Goal: Task Accomplishment & Management: Complete application form

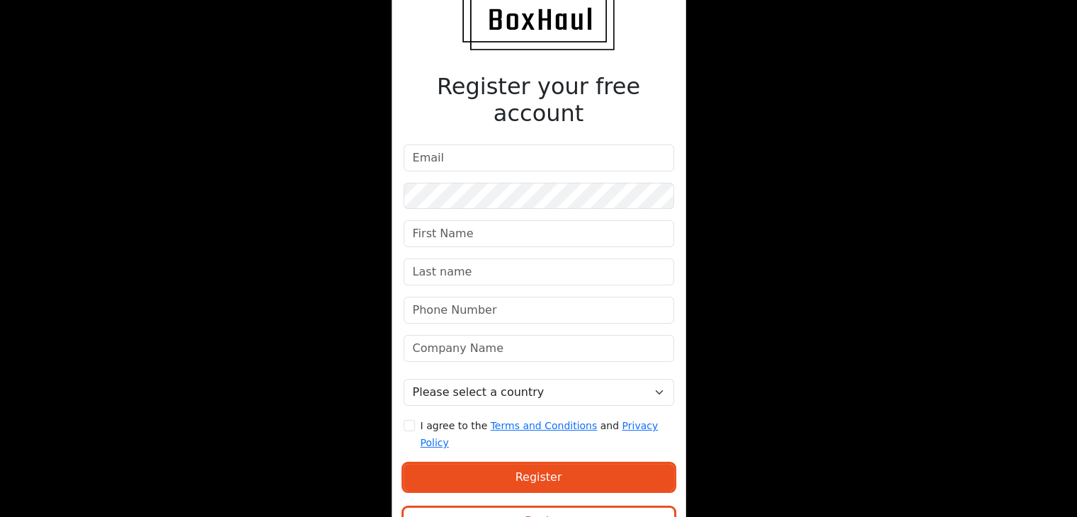
scroll to position [71, 0]
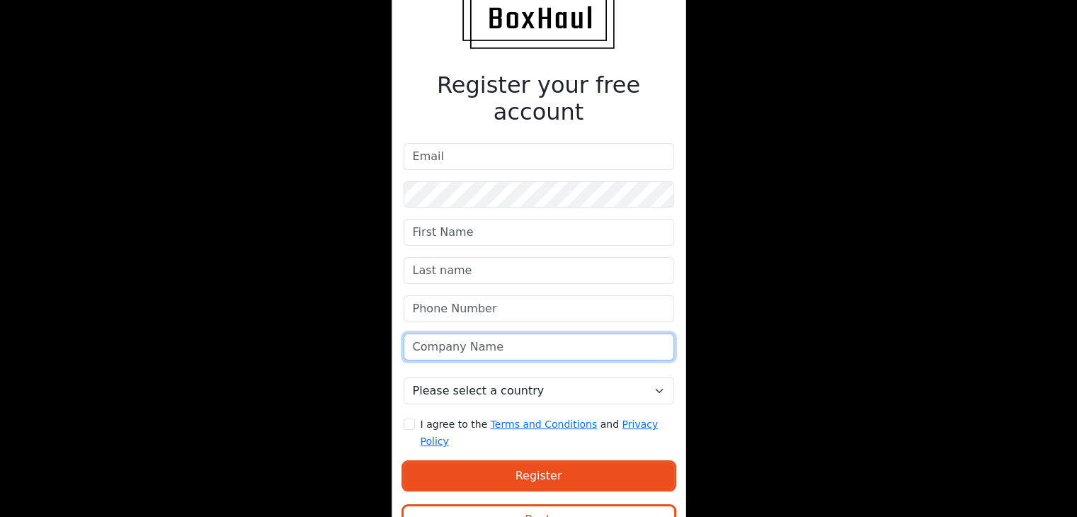
click at [510, 333] on input "text" at bounding box center [538, 346] width 270 height 27
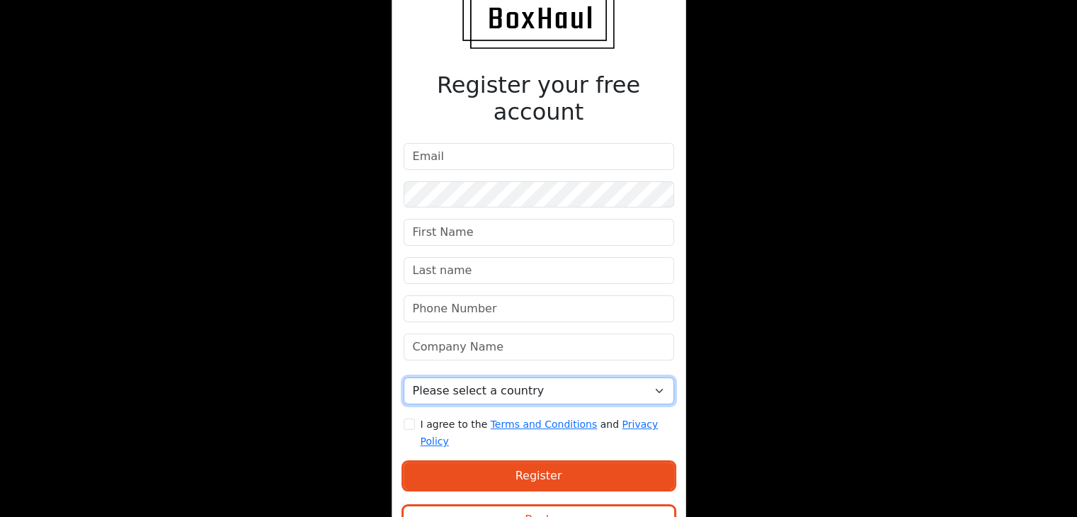
click at [436, 377] on select "Please select a country United Kingdom Afghanistan Albania Algeria American Sam…" at bounding box center [538, 390] width 270 height 27
select select "[GEOGRAPHIC_DATA]"
click at [403, 377] on select "Please select a country United Kingdom Afghanistan Albania Algeria American Sam…" at bounding box center [538, 390] width 270 height 27
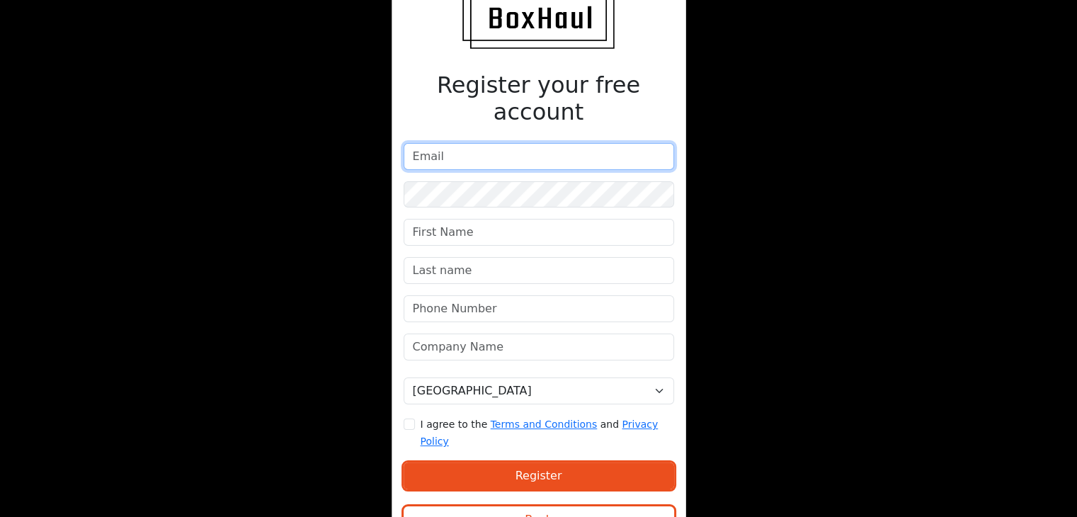
click at [464, 143] on input "email" at bounding box center [538, 156] width 270 height 27
type input "transtiago.lda@gmail.com"
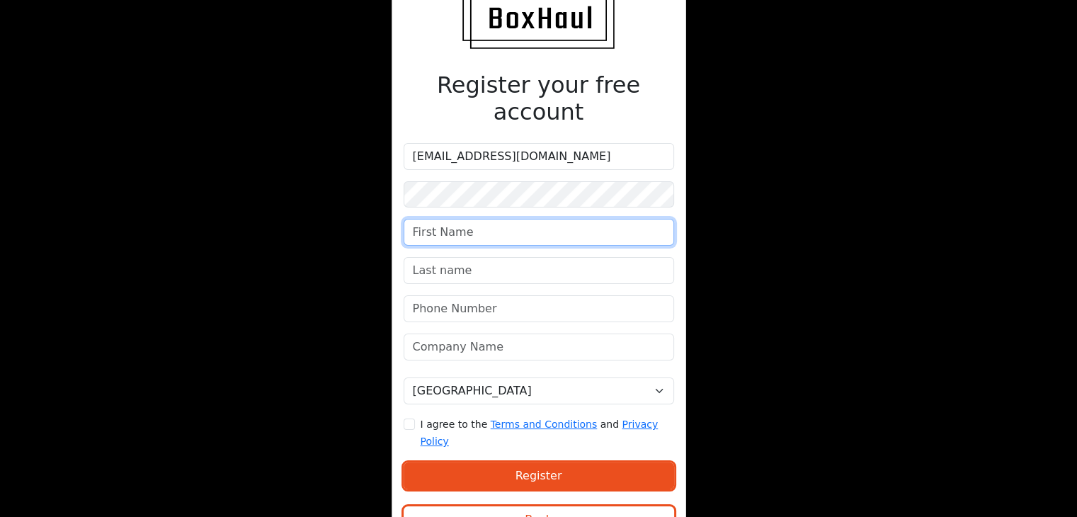
click at [479, 219] on input "text" at bounding box center [538, 232] width 270 height 27
type input "tiago"
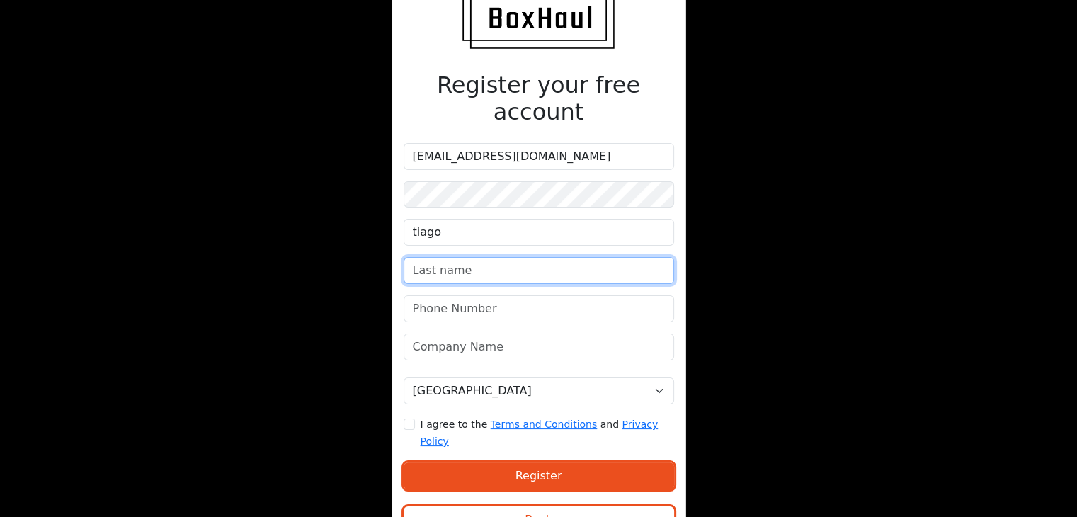
click at [467, 257] on input "text" at bounding box center [538, 270] width 270 height 27
type input "silva"
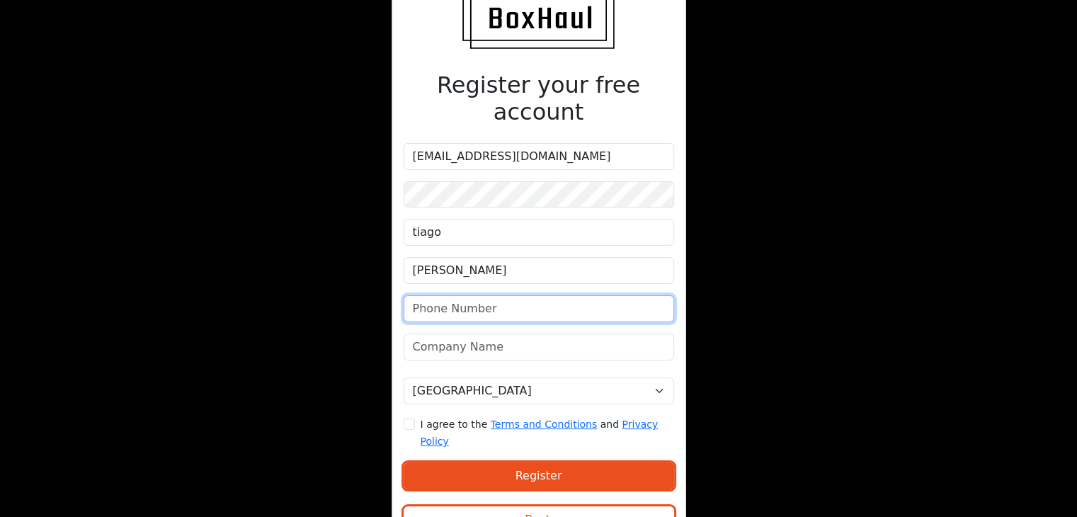
click at [454, 295] on input "phone" at bounding box center [538, 308] width 270 height 27
type input "962095652"
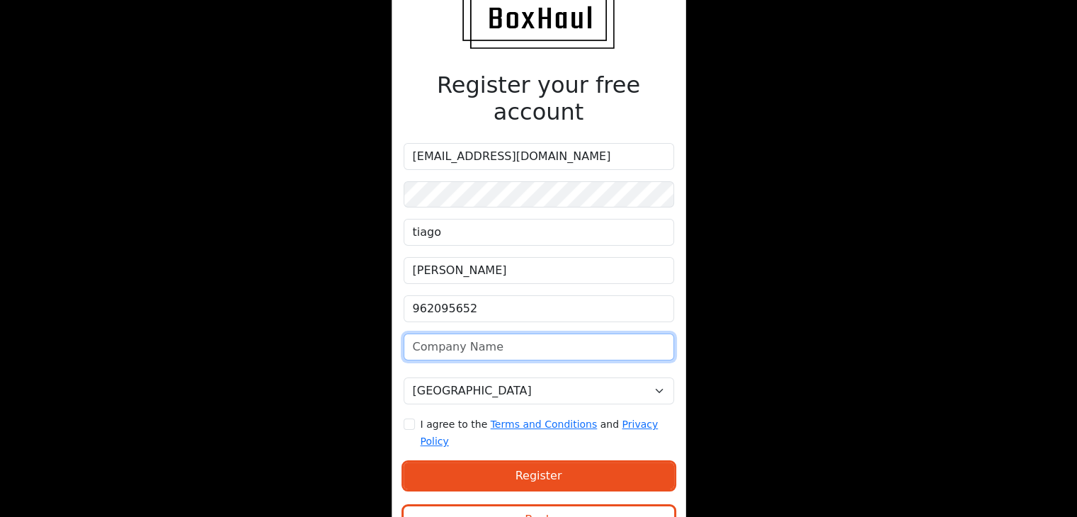
click at [459, 333] on input "text" at bounding box center [538, 346] width 270 height 27
type input "transtiago unipessoal"
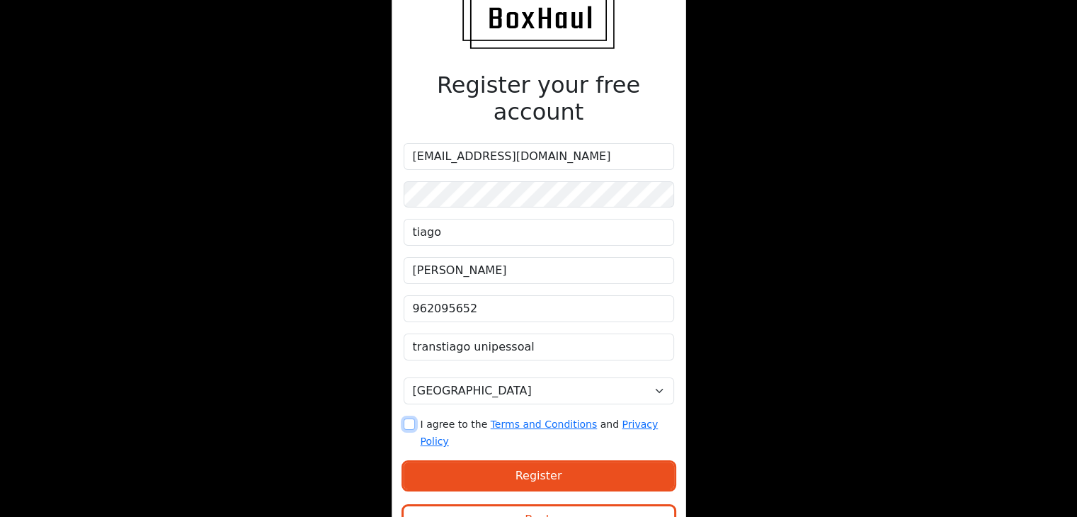
click at [411, 418] on input "I agree to the Terms and Conditions and Privacy Policy" at bounding box center [408, 423] width 11 height 11
checkbox input "true"
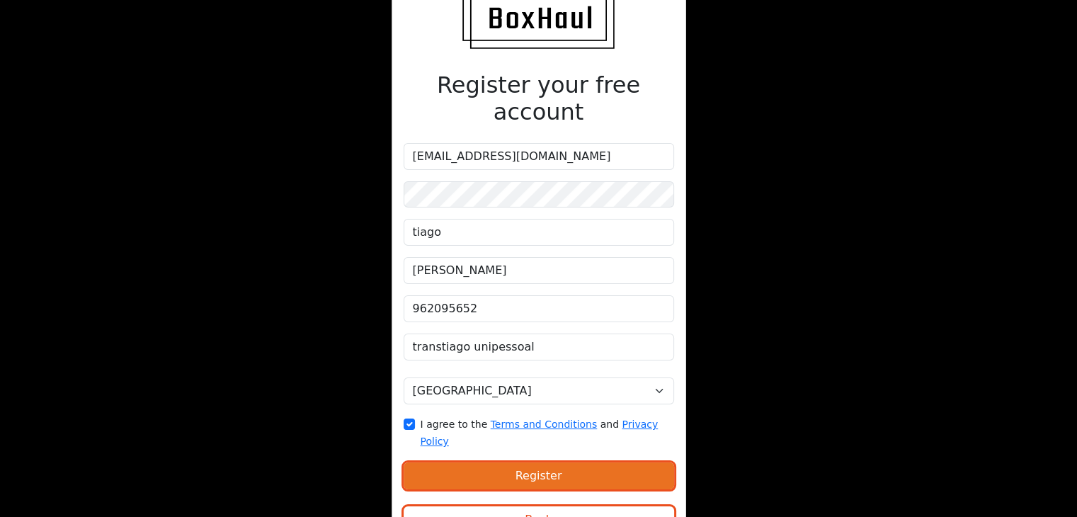
click at [447, 462] on button "Register" at bounding box center [538, 475] width 270 height 27
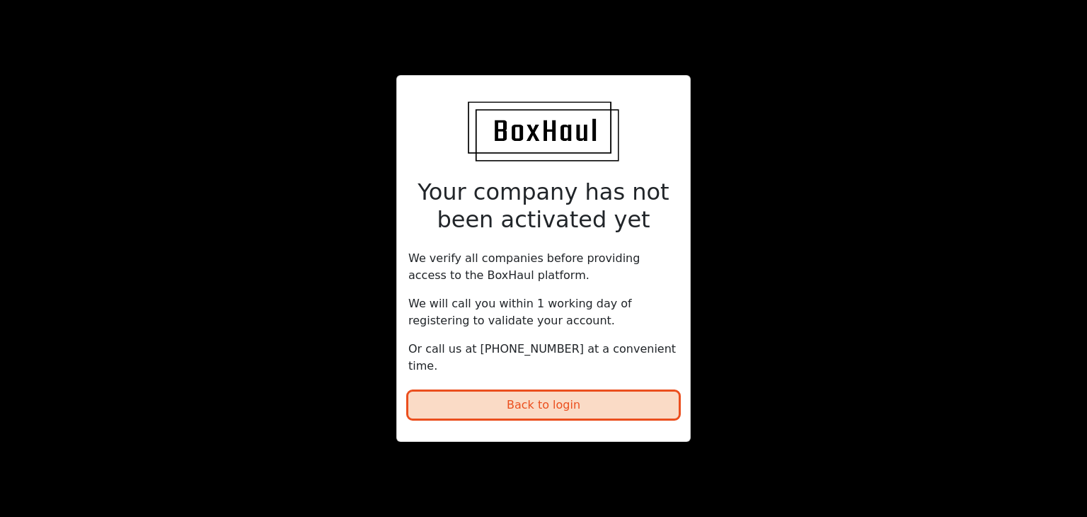
click at [559, 394] on button "Back to login" at bounding box center [543, 404] width 270 height 27
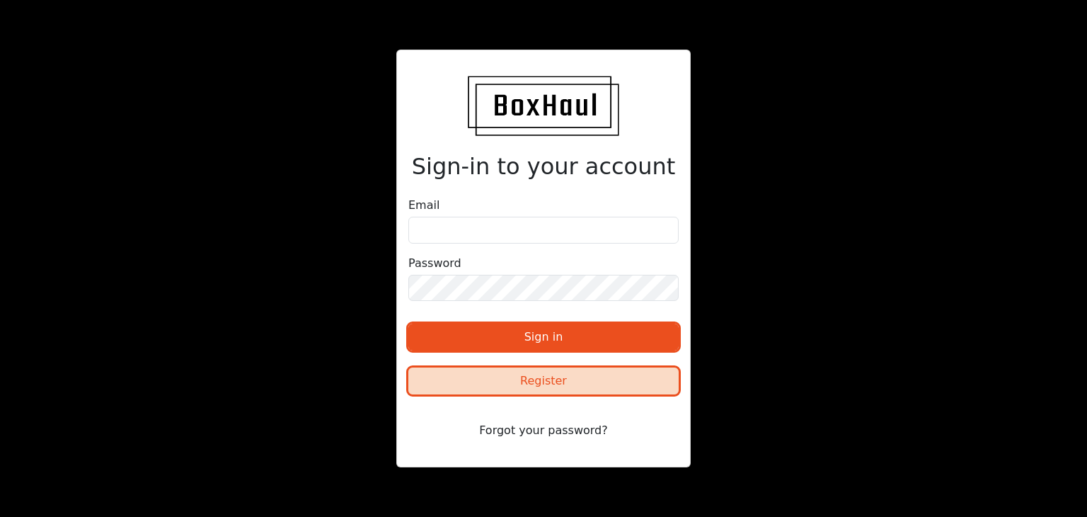
type input "962095652"
